Goal: Check status: Check status

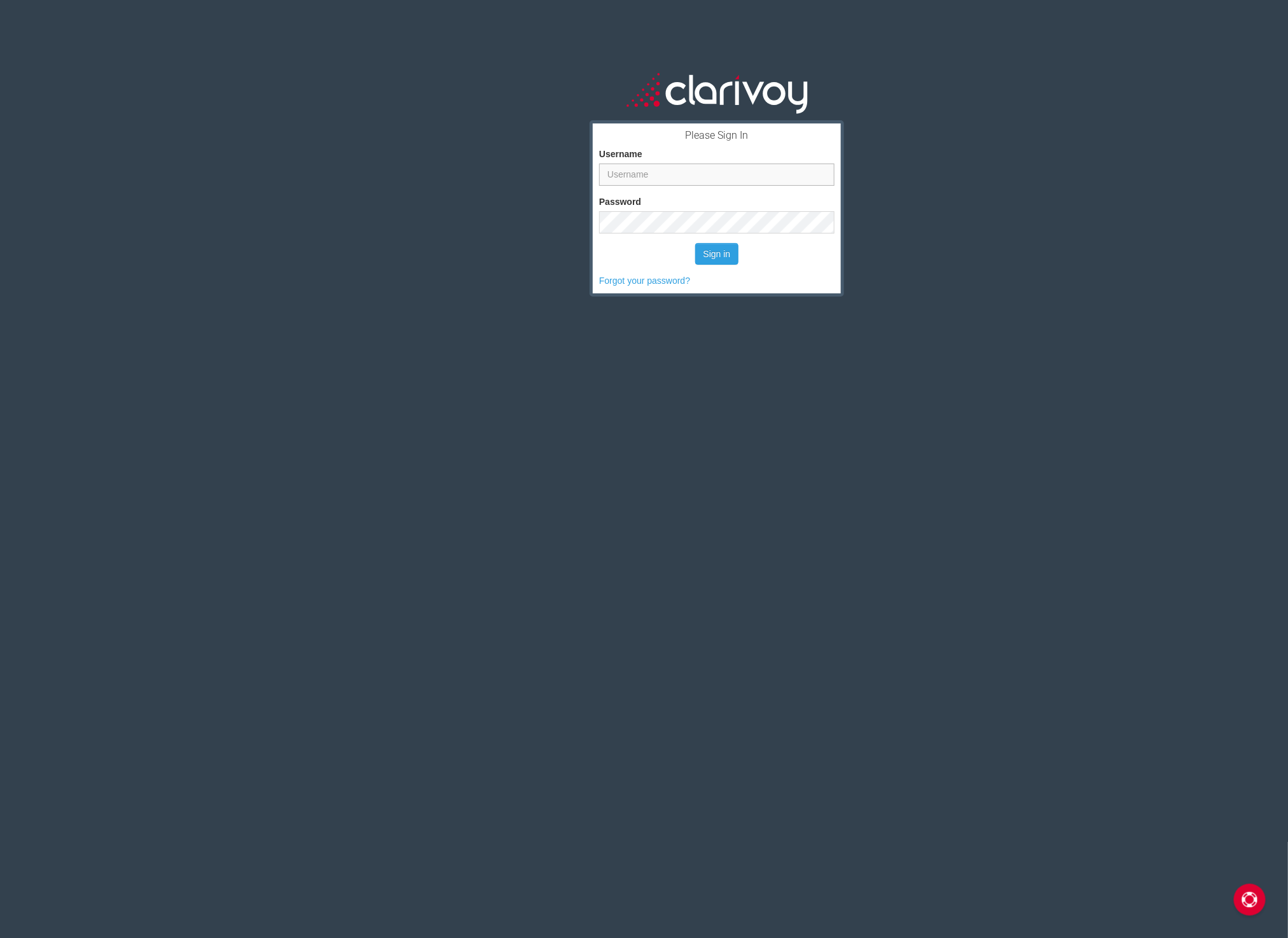
type input "dcarroll"
click at [698, 264] on form "Username dcarroll Password Sign in Forgot your password?" at bounding box center [717, 208] width 235 height 157
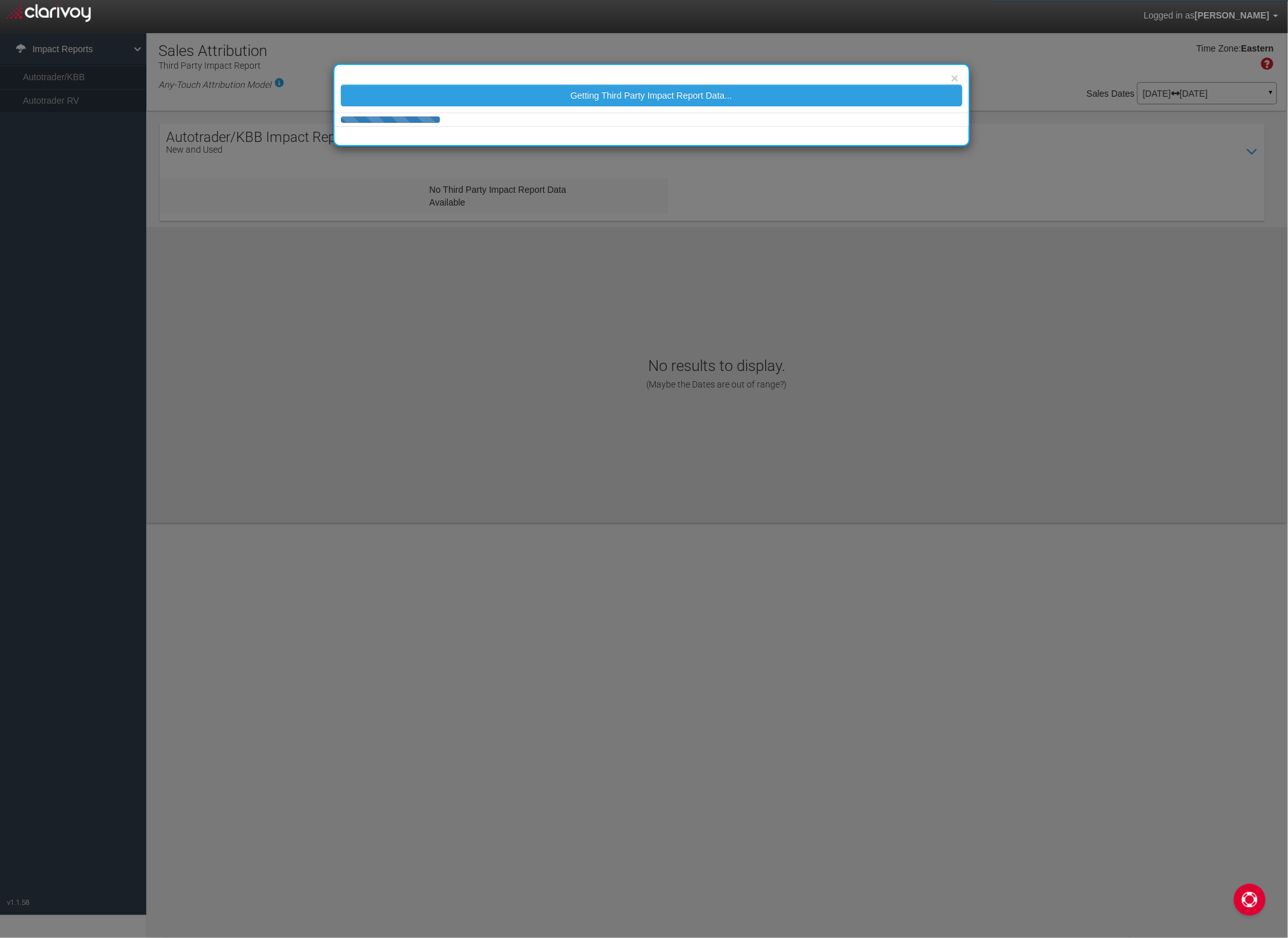
select select "25"
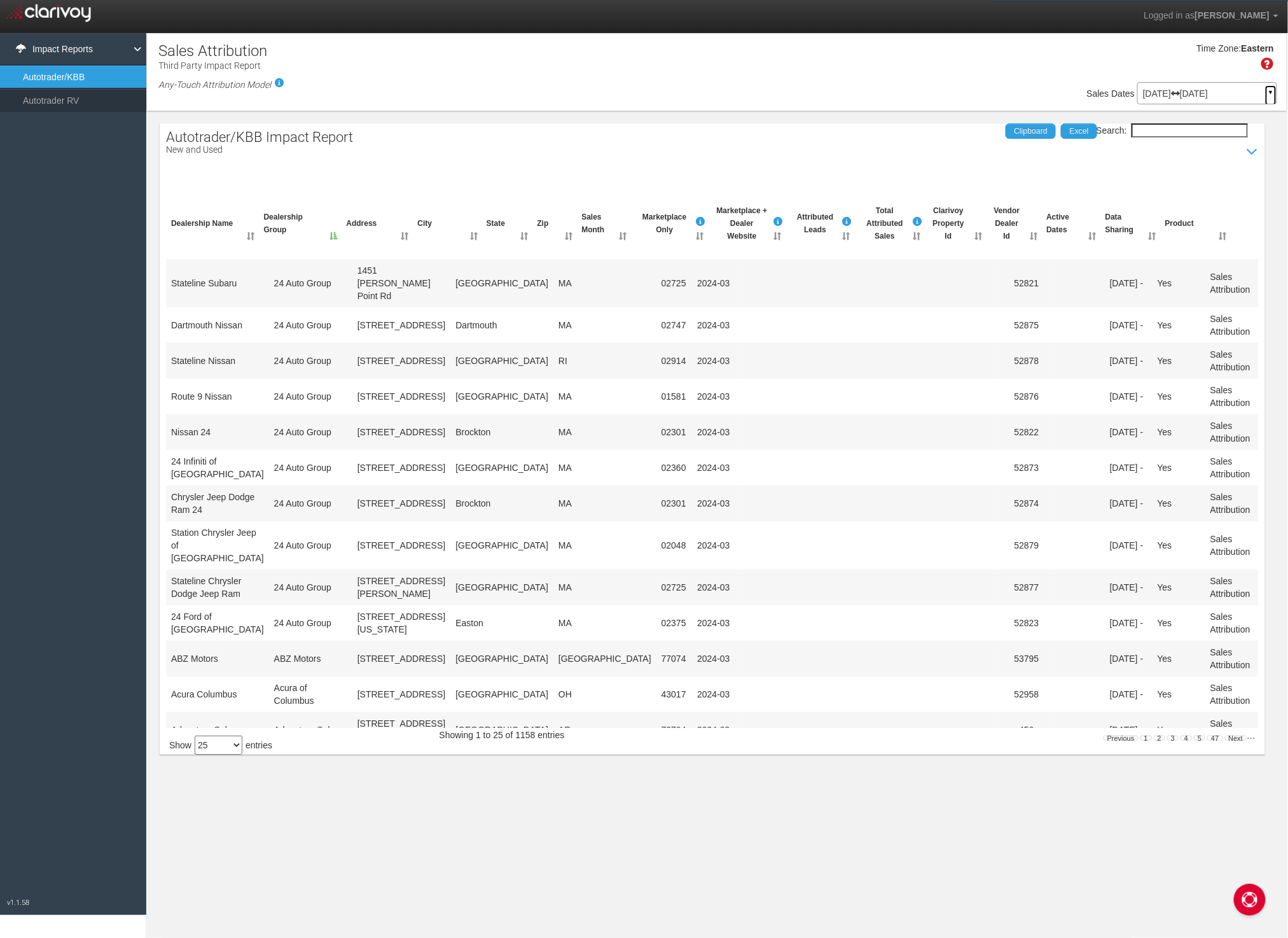
click at [1273, 92] on link "▼" at bounding box center [1271, 96] width 12 height 20
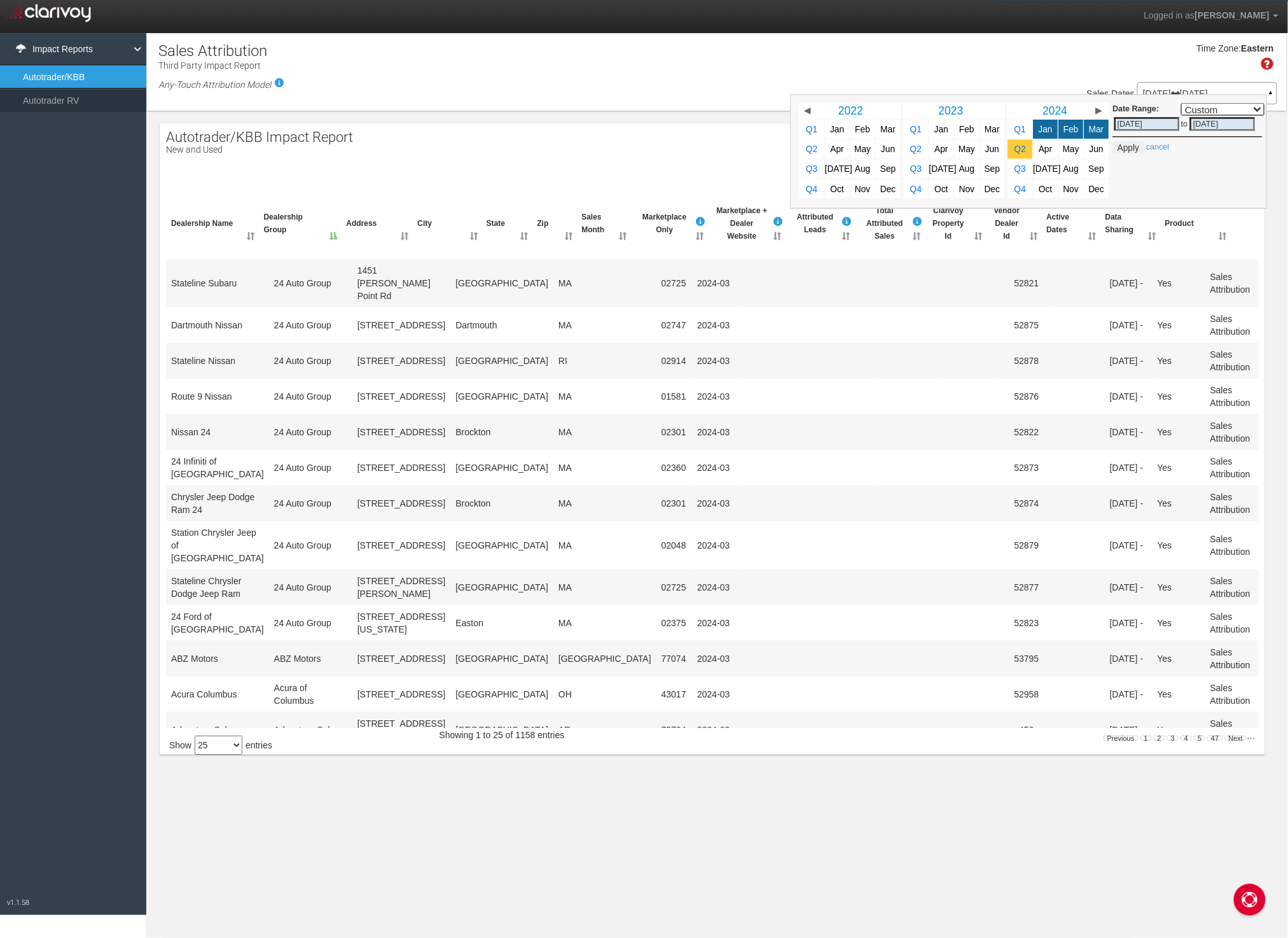
click at [1022, 145] on span "Q2" at bounding box center [1020, 149] width 12 height 9
select select ","
type input "[DATE]"
click at [1219, 177] on div "Date Range: Custom [DATE] This Week Last Week This Month Last Month This Quarte…" at bounding box center [1028, 151] width 477 height 115
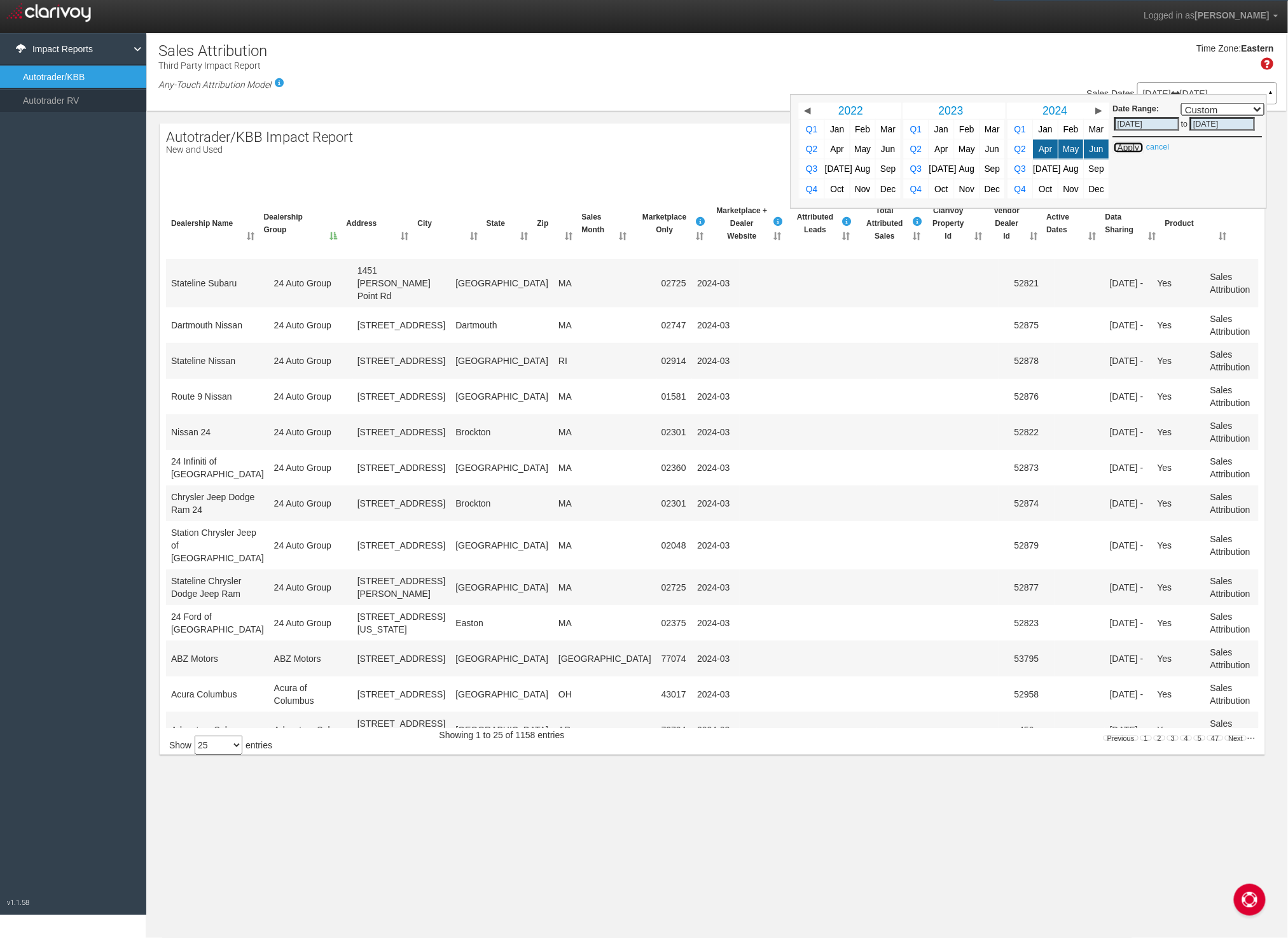
click at [1128, 144] on button "Apply" at bounding box center [1128, 146] width 31 height 13
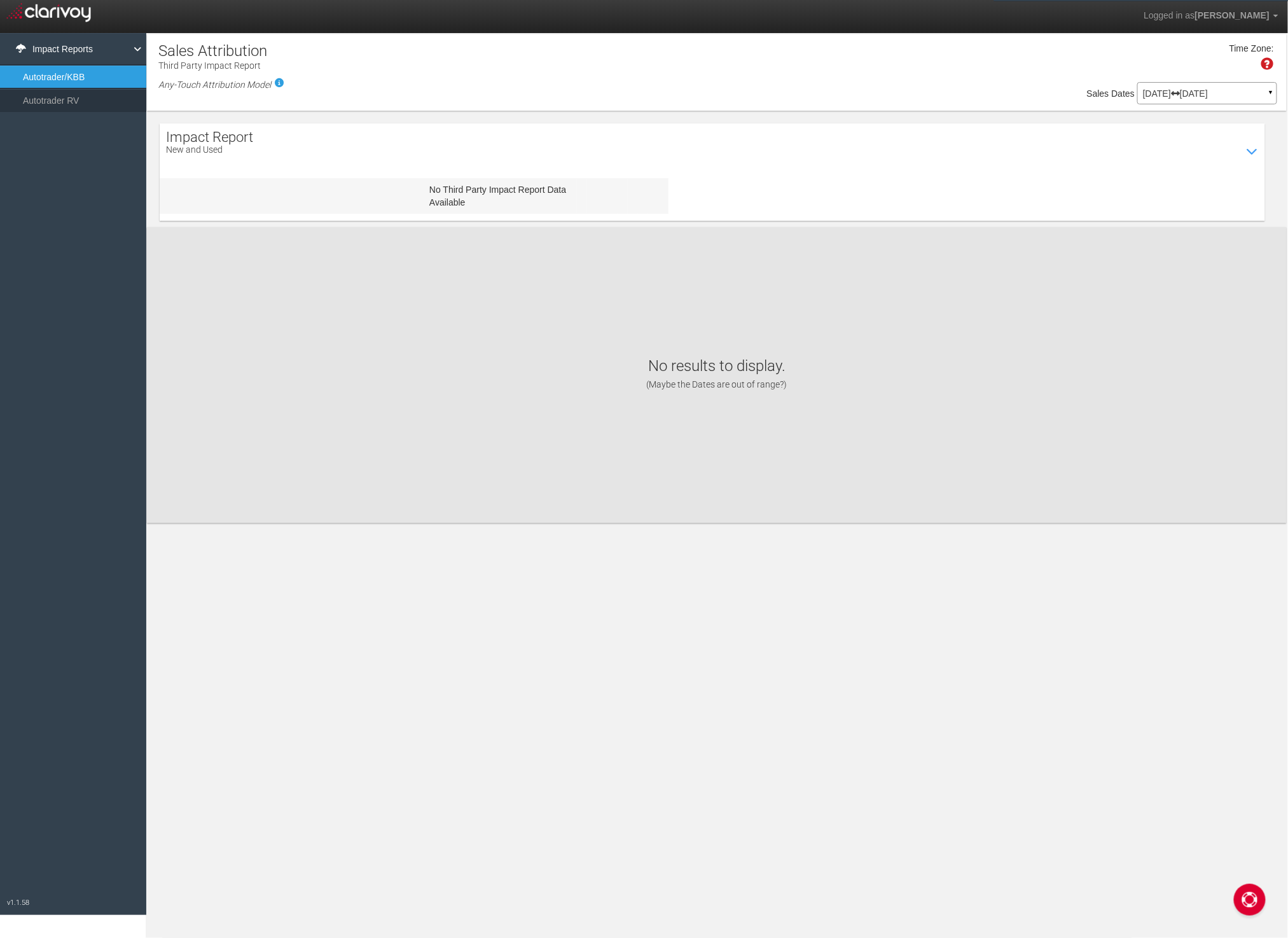
click at [1161, 136] on div "Impact Report New and Used Show / Hide Data Table No Third Party Impact Report …" at bounding box center [712, 172] width 1106 height 97
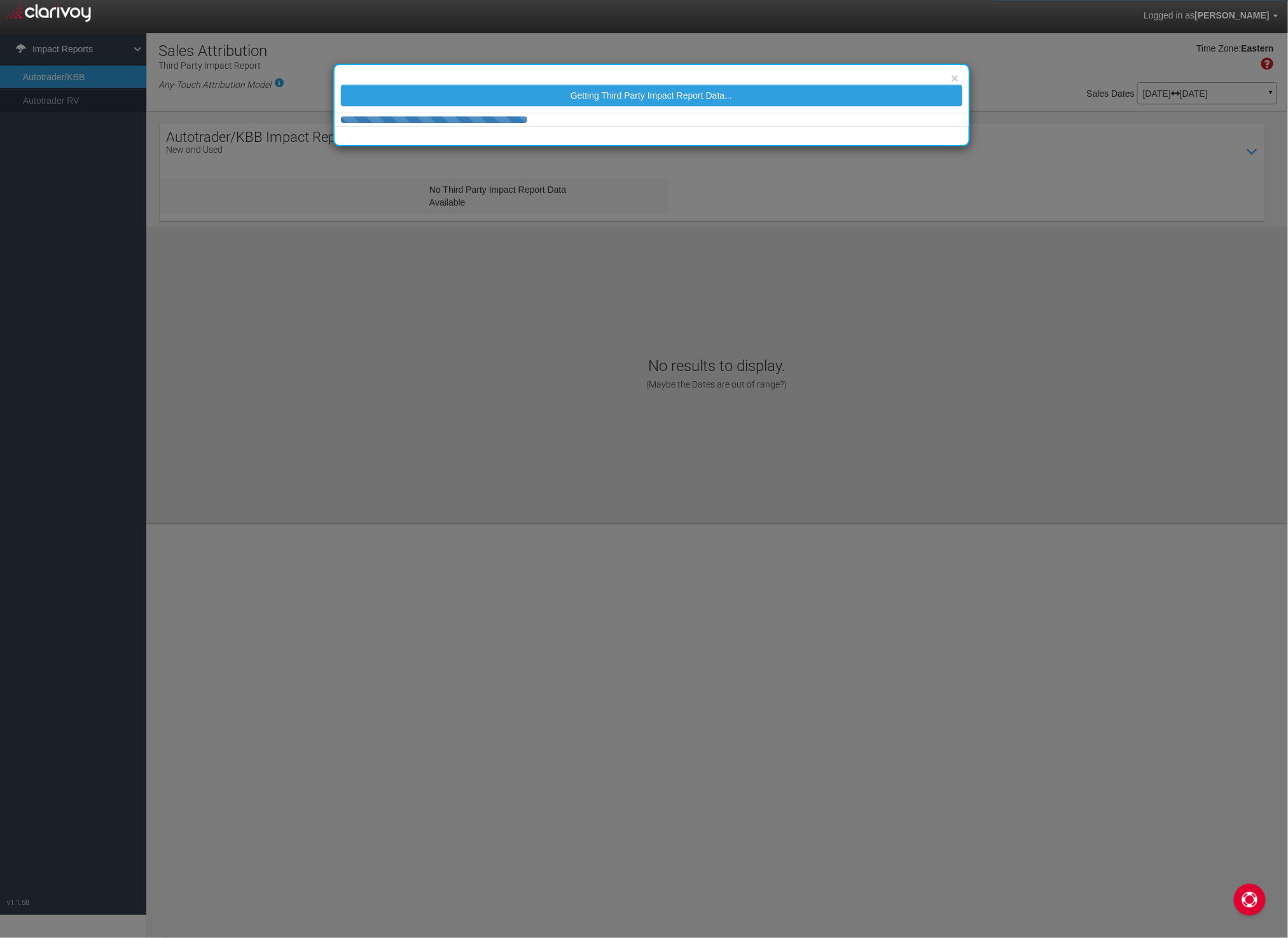
select select "25"
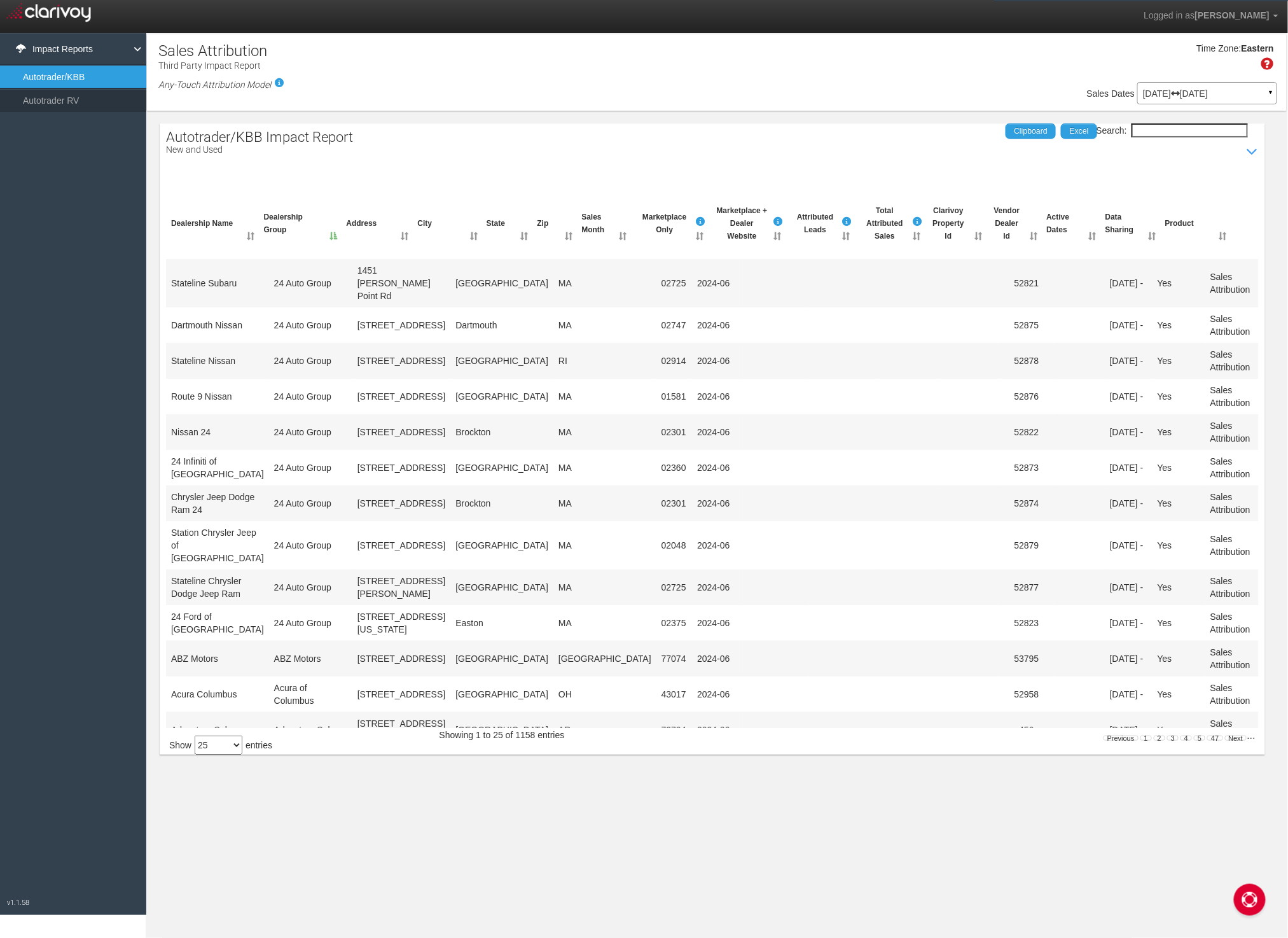
click at [1181, 129] on input "Search:" at bounding box center [1189, 130] width 116 height 14
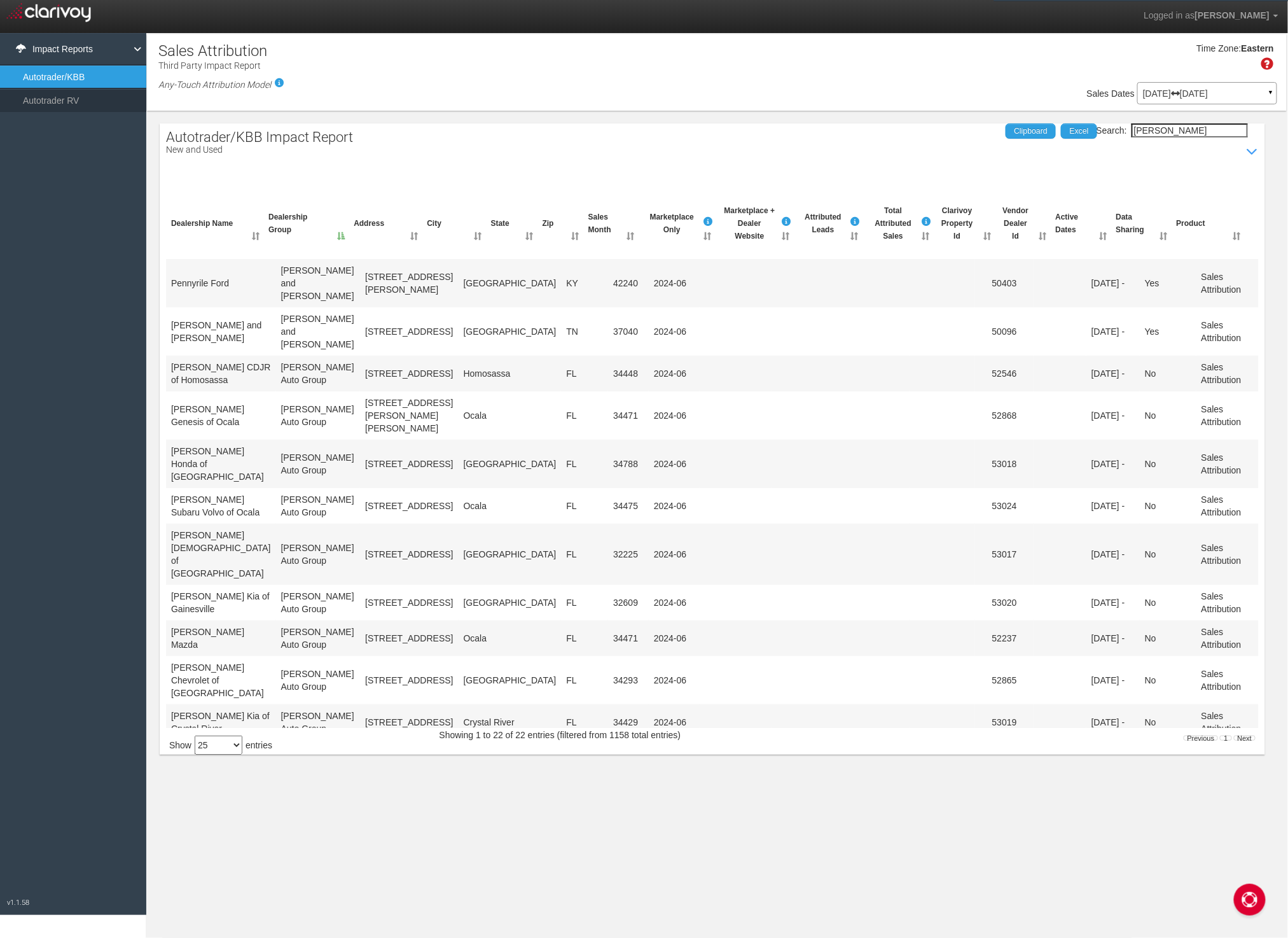
click at [1190, 129] on input "[PERSON_NAME]" at bounding box center [1189, 130] width 116 height 14
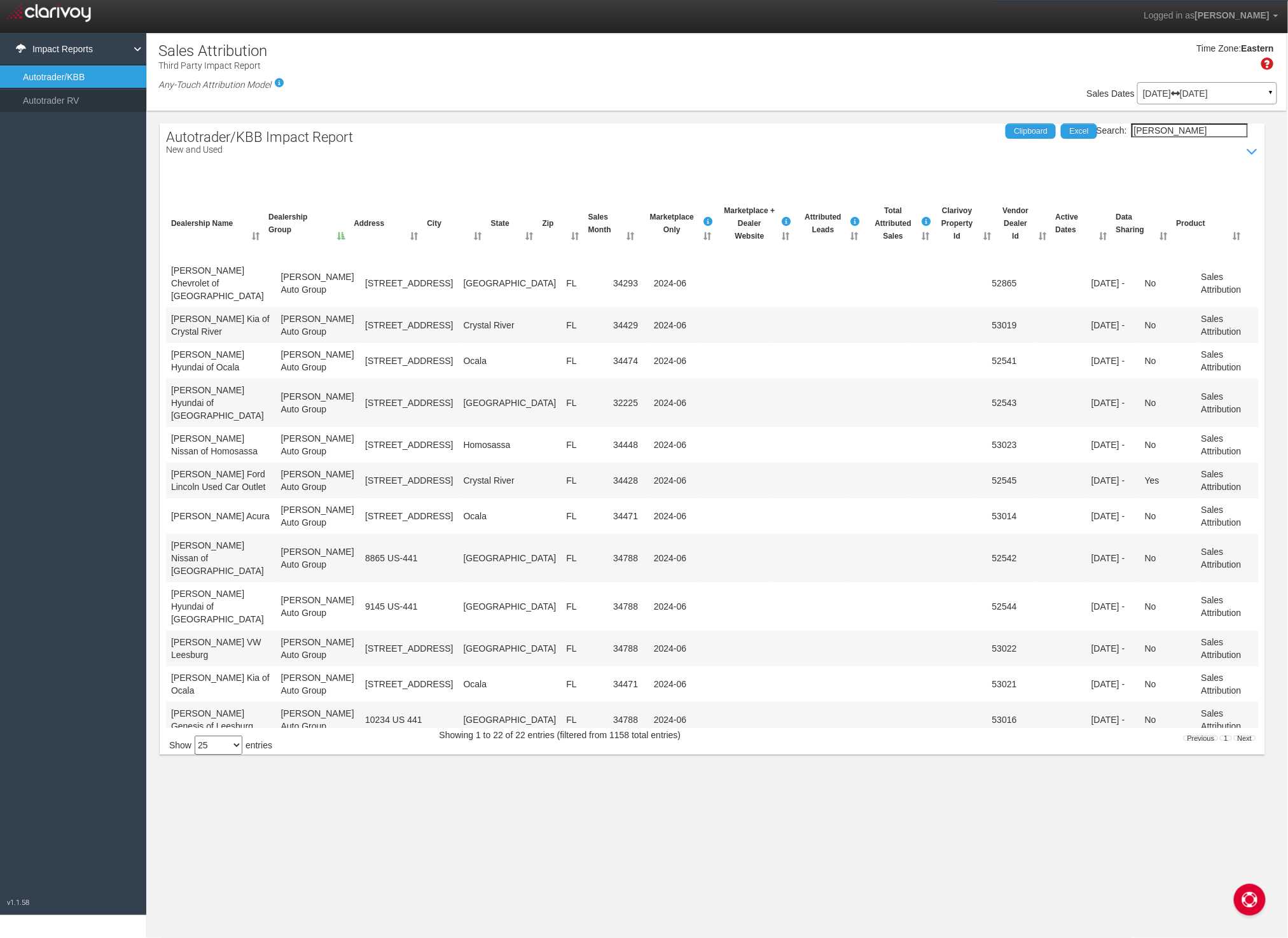
scroll to position [410, 0]
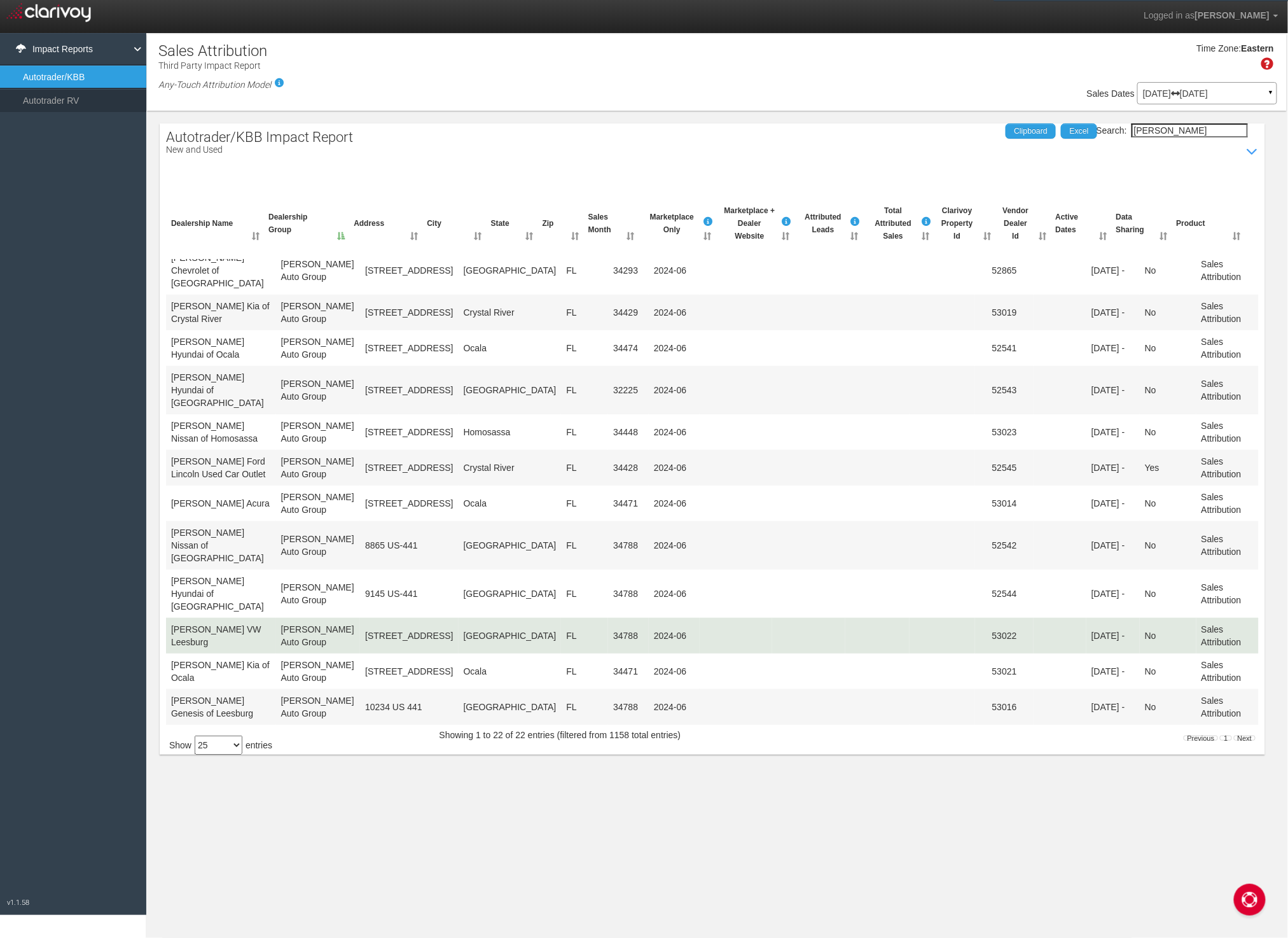
type input "[PERSON_NAME]"
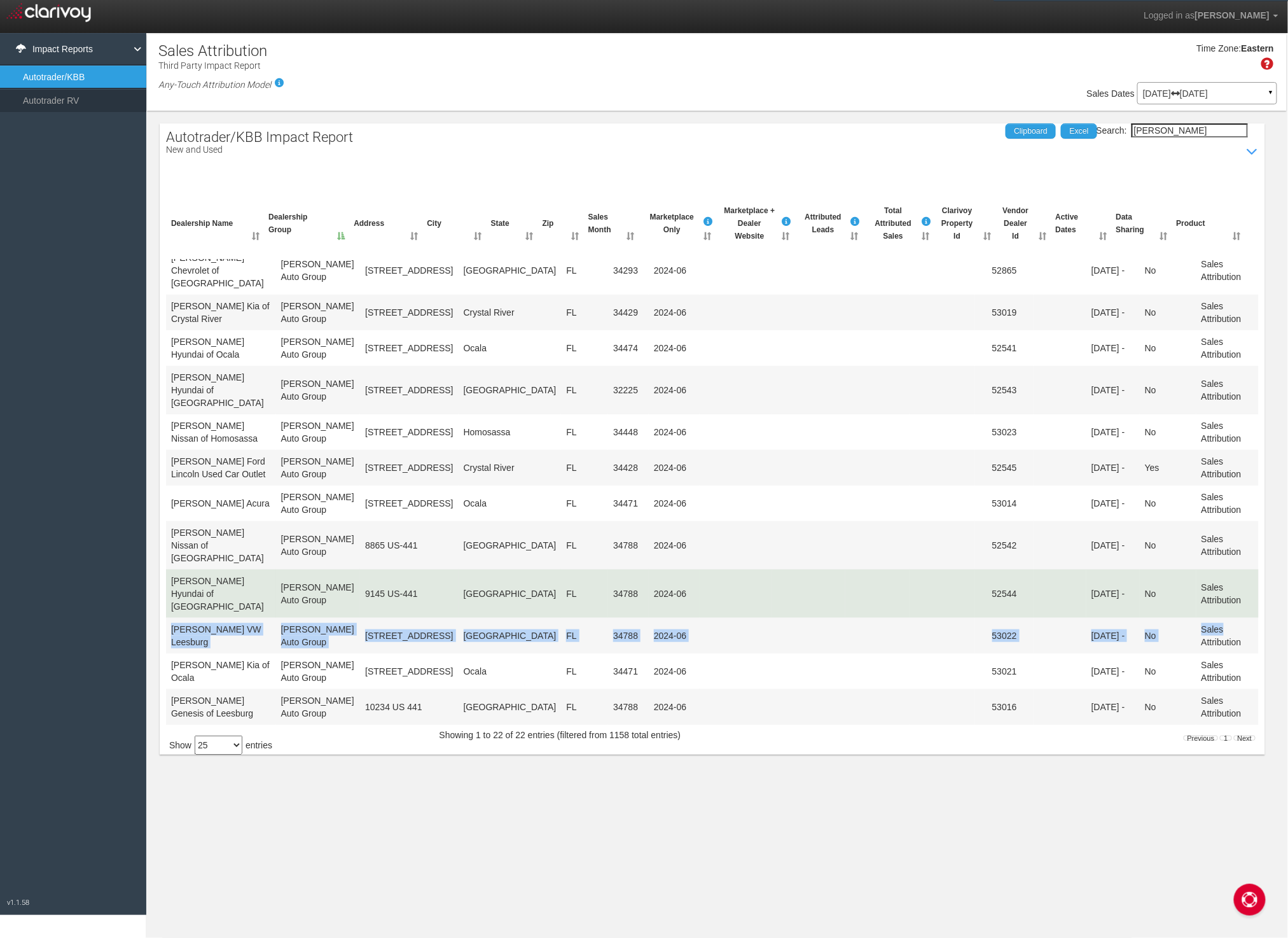
drag, startPoint x: 1240, startPoint y: 567, endPoint x: 1240, endPoint y: 553, distance: 14.0
click at [1240, 553] on tbody "Pennyrile [PERSON_NAME] and [PERSON_NAME] [STREET_ADDRESS][PERSON_NAME] 2024-06…" at bounding box center [712, 304] width 1093 height 912
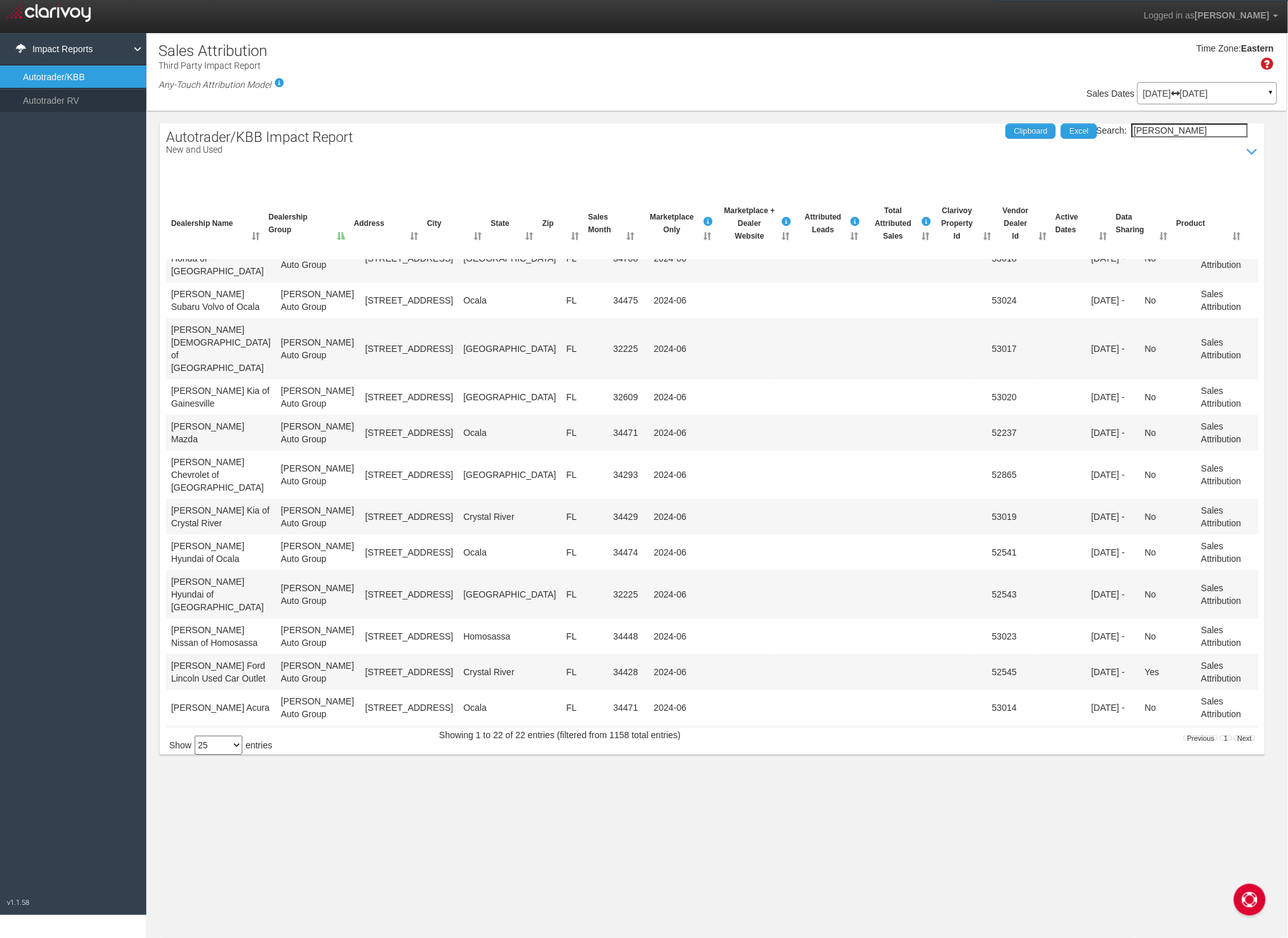
scroll to position [190, 0]
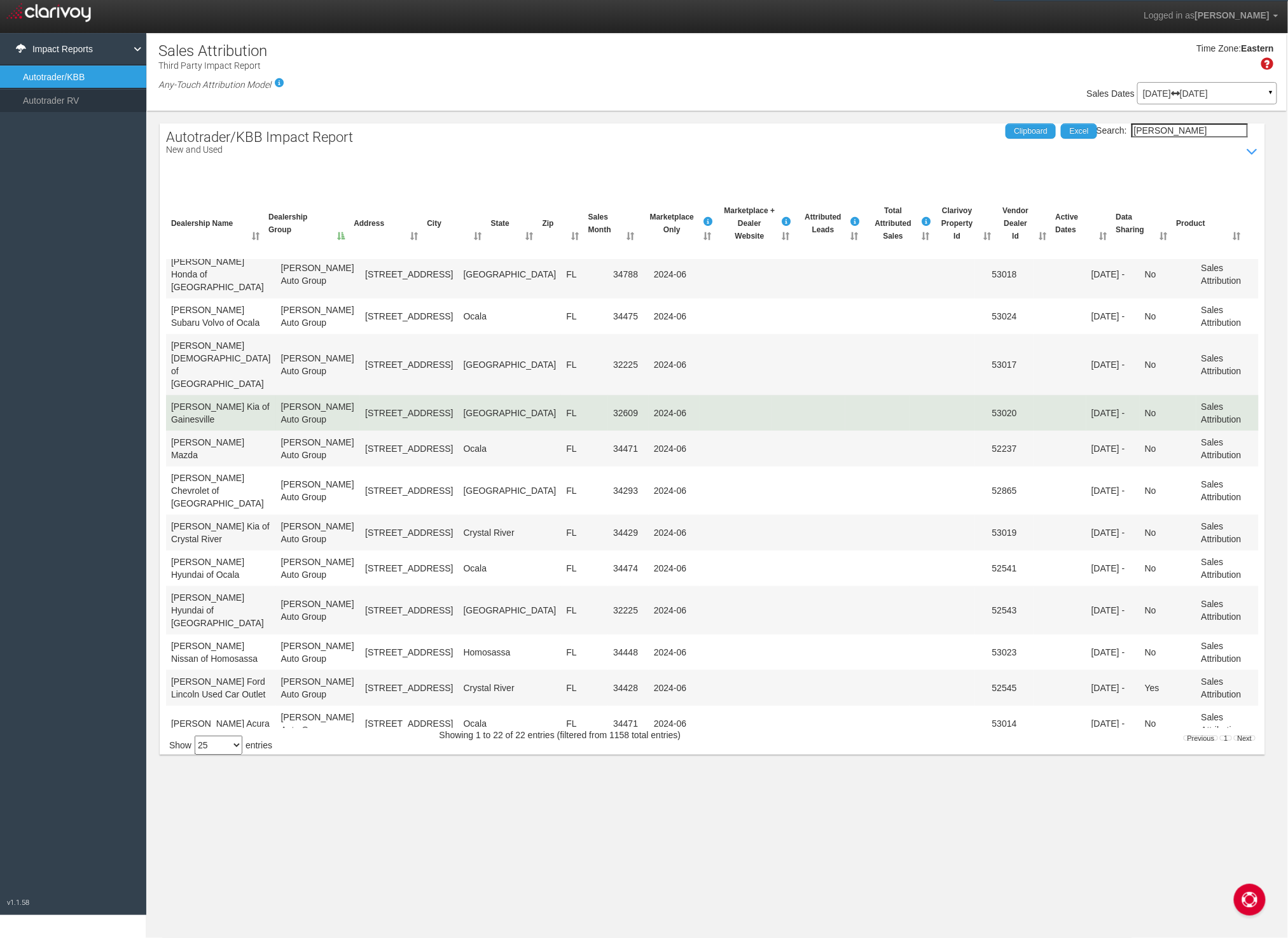
click at [193, 395] on td "Jenkins Kia of Gainesville" at bounding box center [220, 413] width 110 height 35
click at [189, 395] on td "Jenkins Kia of Gainesville" at bounding box center [220, 413] width 110 height 35
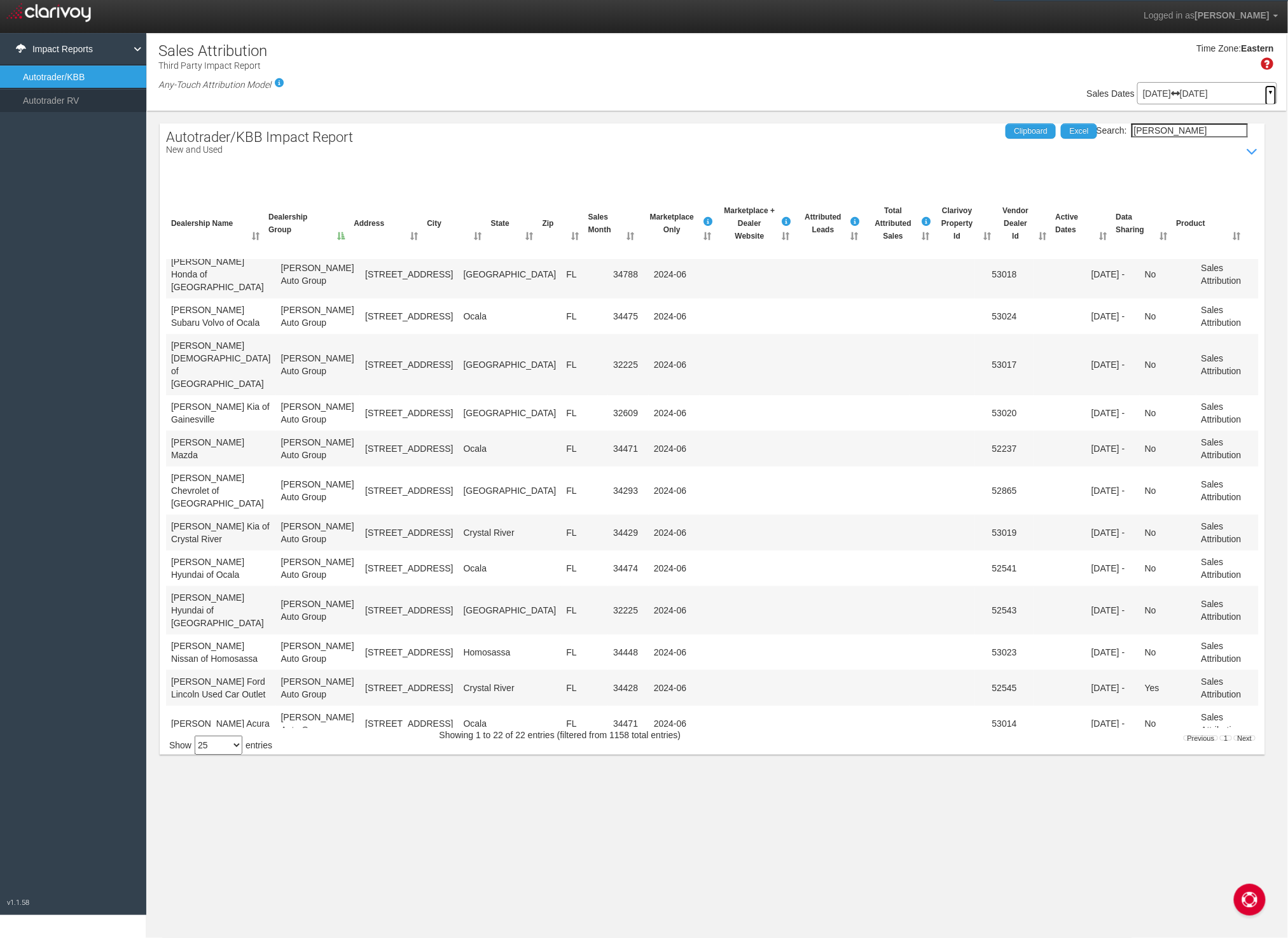
click at [1273, 96] on link "▼" at bounding box center [1271, 96] width 12 height 20
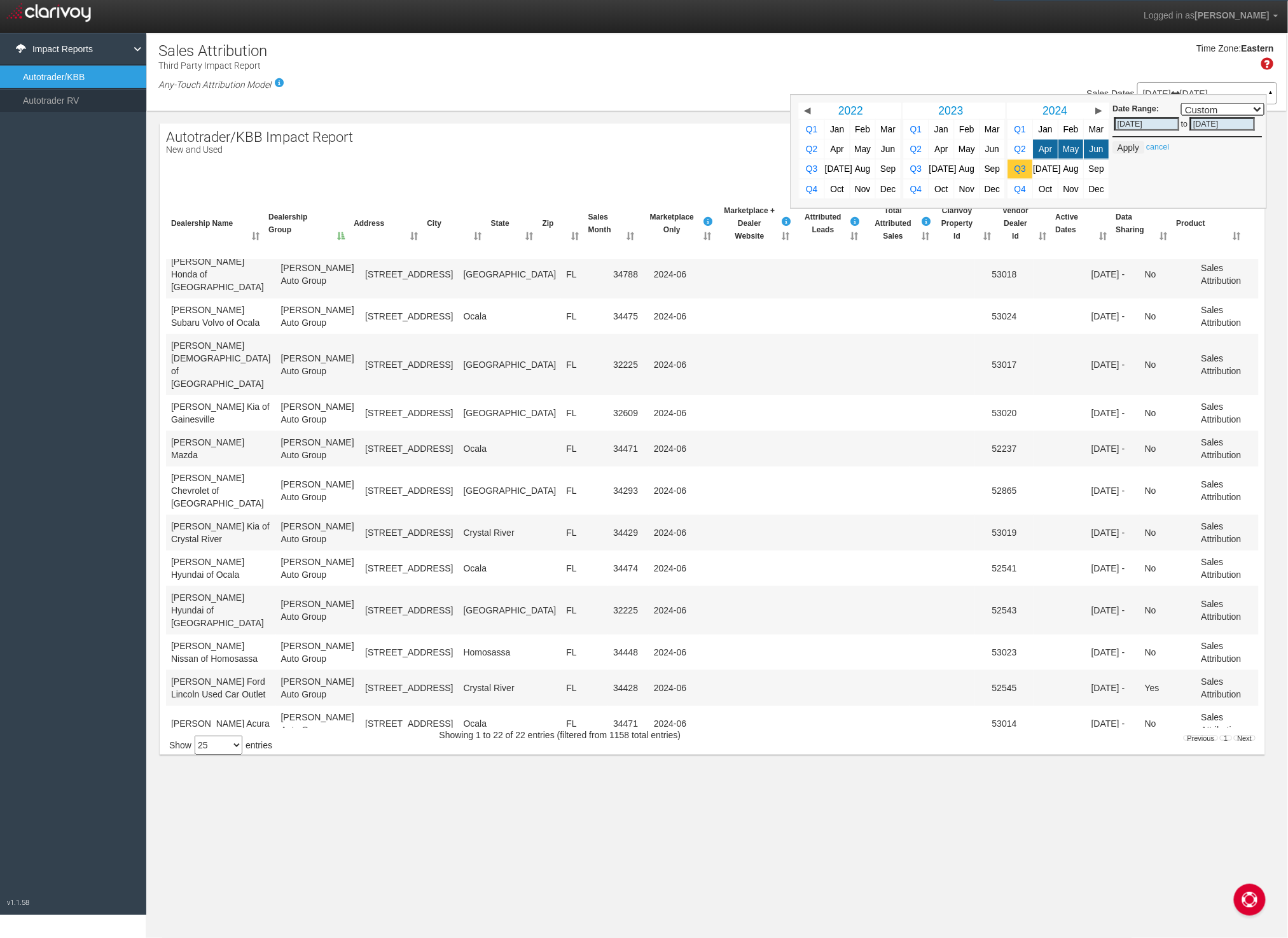
click at [1024, 164] on span "Q3" at bounding box center [1020, 169] width 12 height 9
select select ","
type input "07/01/2024"
type input "09/30/2024"
click at [1135, 144] on button "Apply" at bounding box center [1128, 146] width 31 height 13
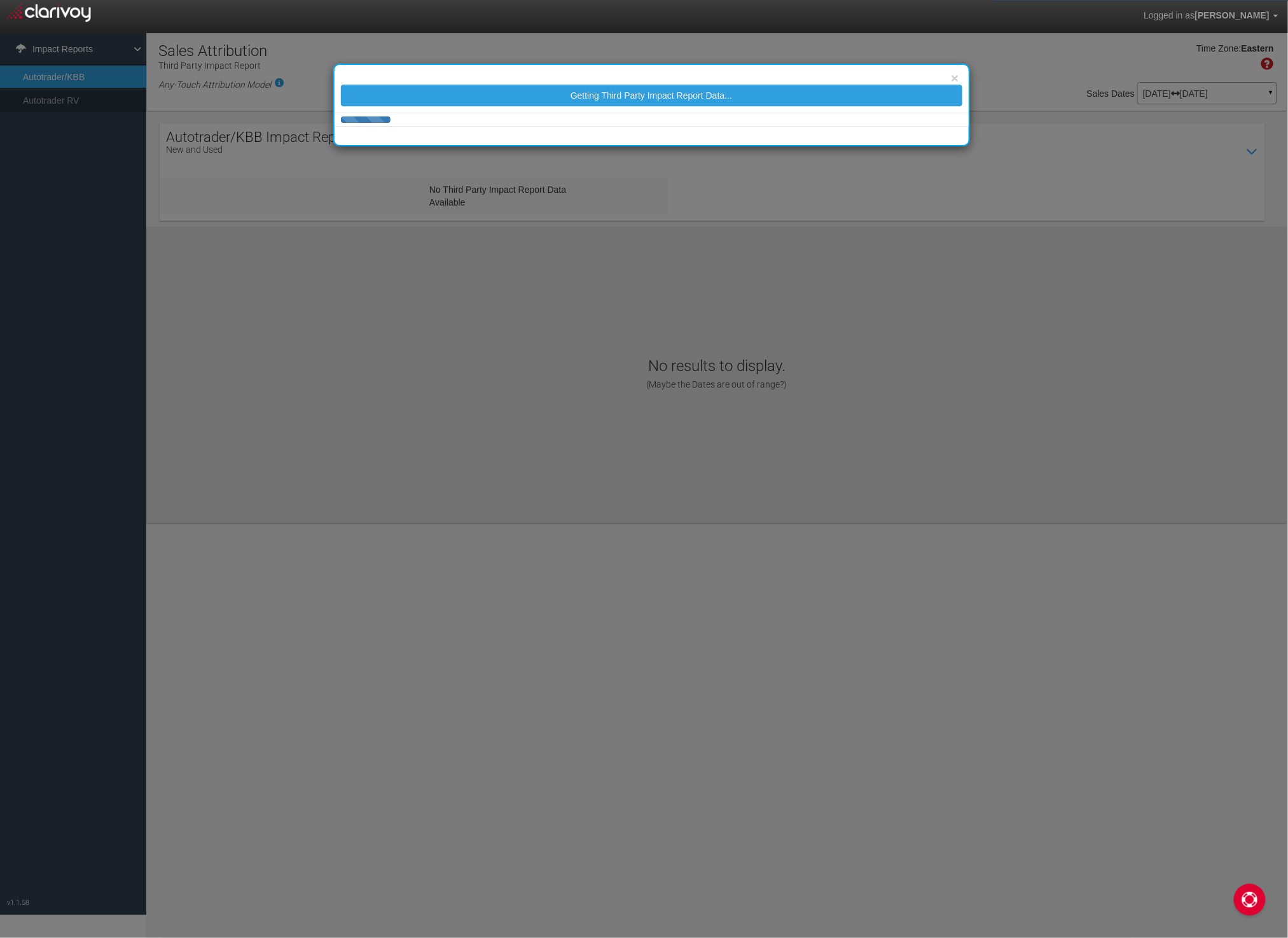
select select "25"
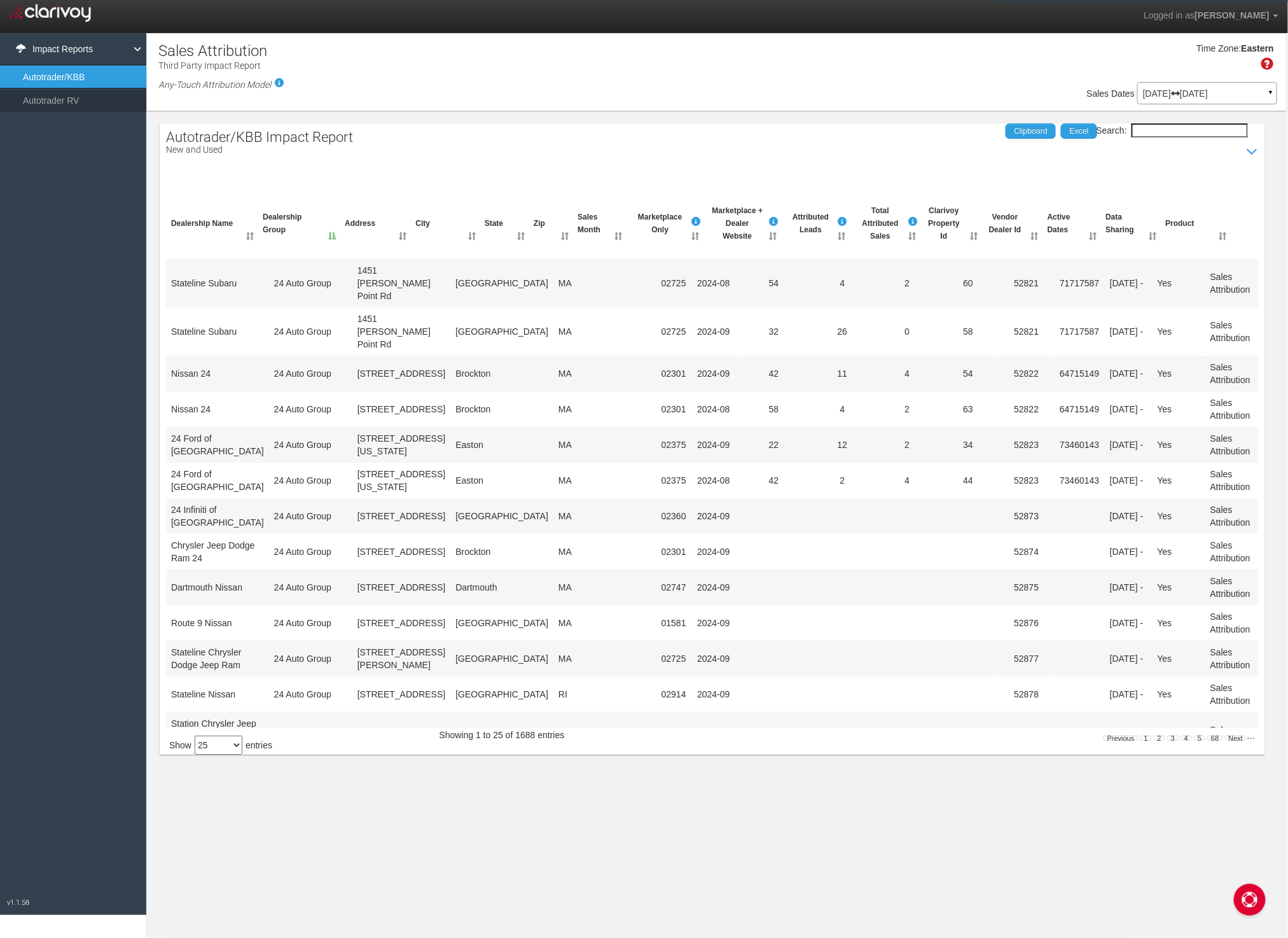
click at [1142, 123] on input "Search:" at bounding box center [1189, 130] width 116 height 14
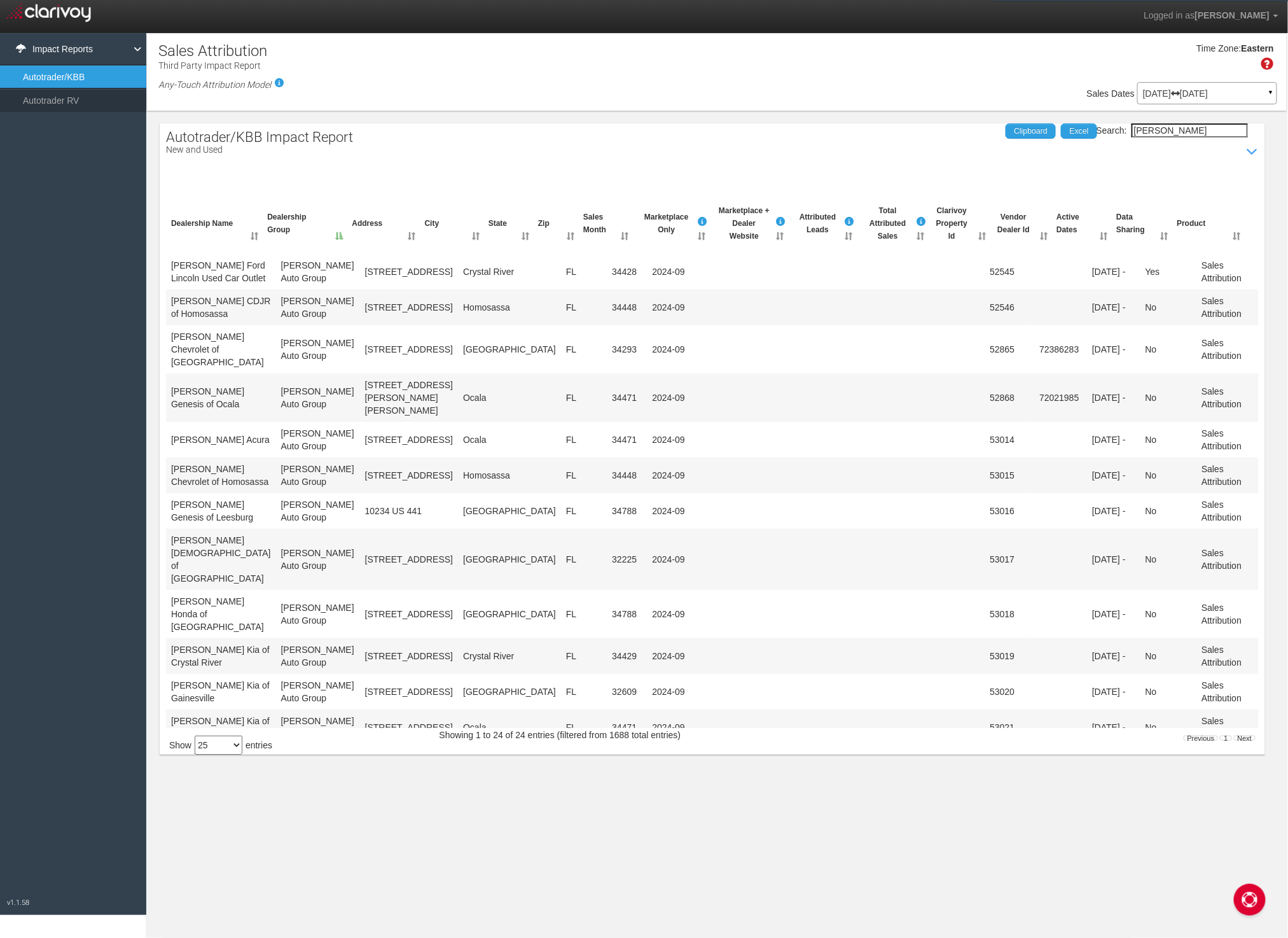
scroll to position [413, 0]
type input "jenkins"
